Goal: Task Accomplishment & Management: Complete application form

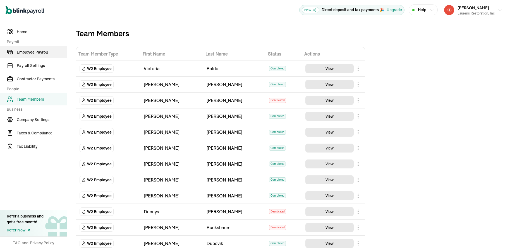
click at [31, 55] on link "Employee Payroll" at bounding box center [33, 52] width 67 height 12
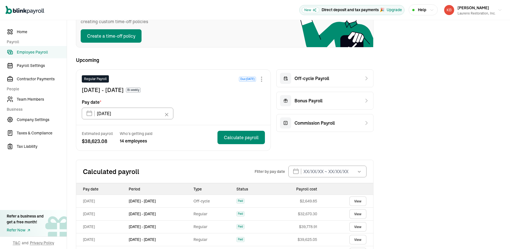
scroll to position [67, 0]
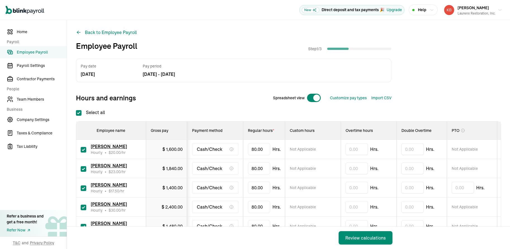
scroll to position [67, 0]
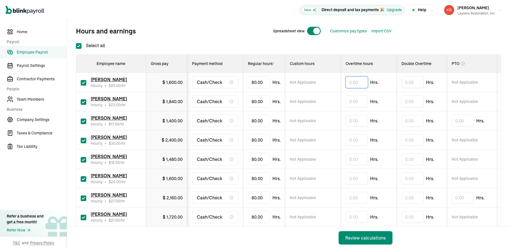
click at [354, 83] on input "text" at bounding box center [356, 82] width 22 height 12
type input "14.90"
click at [359, 103] on input "text" at bounding box center [356, 102] width 22 height 12
type input "2"
type input "10.82"
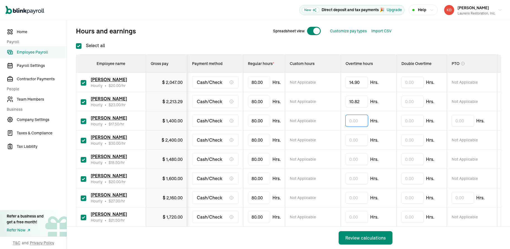
click at [366, 124] on input "text" at bounding box center [356, 121] width 22 height 12
type input "6.05"
click at [358, 139] on input "text" at bounding box center [356, 140] width 22 height 12
type input "1.50"
click at [357, 161] on input "text" at bounding box center [356, 159] width 22 height 12
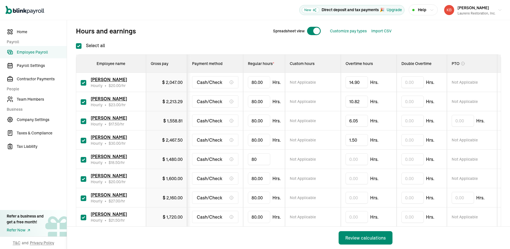
type input "8"
type input "73.33"
type input "6.32"
click at [362, 179] on input "text" at bounding box center [356, 179] width 22 height 12
type input "4.77"
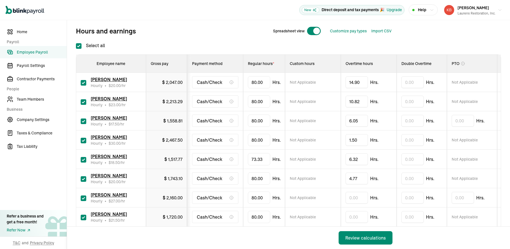
click at [276, 86] on span "Hrs." at bounding box center [276, 82] width 8 height 7
type input "8"
type input "33.33"
click at [356, 215] on input "text" at bounding box center [356, 217] width 22 height 12
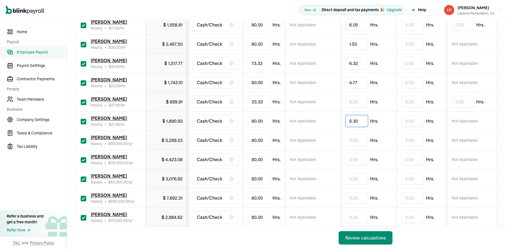
scroll to position [201, 0]
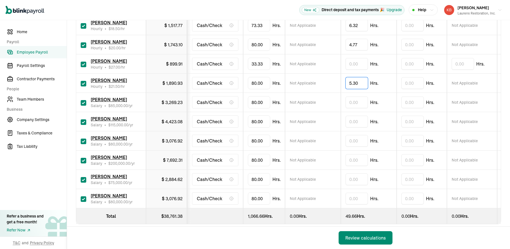
type input "5.30"
click at [83, 181] on input "checkbox" at bounding box center [84, 180] width 6 height 6
checkbox input "false"
type input "0.00"
click at [84, 199] on input "checkbox" at bounding box center [84, 199] width 6 height 6
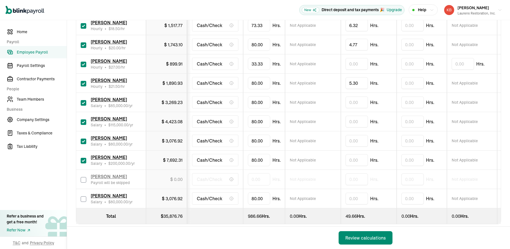
checkbox input "false"
type input "0.00"
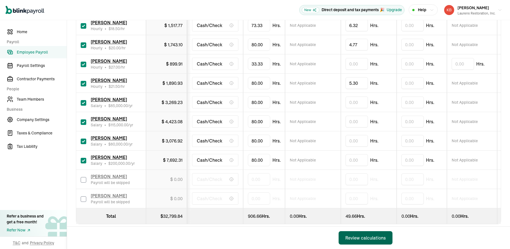
click at [357, 239] on div "Review calculations" at bounding box center [365, 238] width 40 height 7
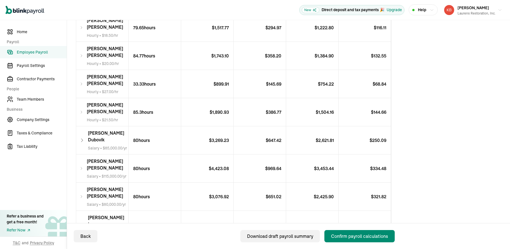
scroll to position [273, 0]
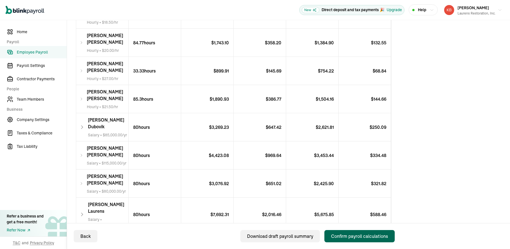
click at [358, 233] on div "Confirm payroll calculations" at bounding box center [359, 236] width 57 height 7
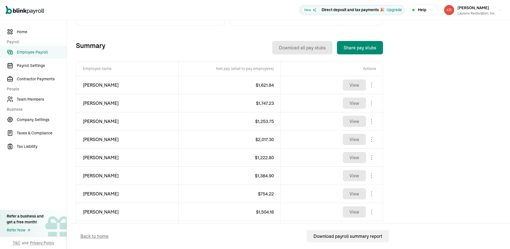
scroll to position [170, 0]
